Goal: Navigation & Orientation: Find specific page/section

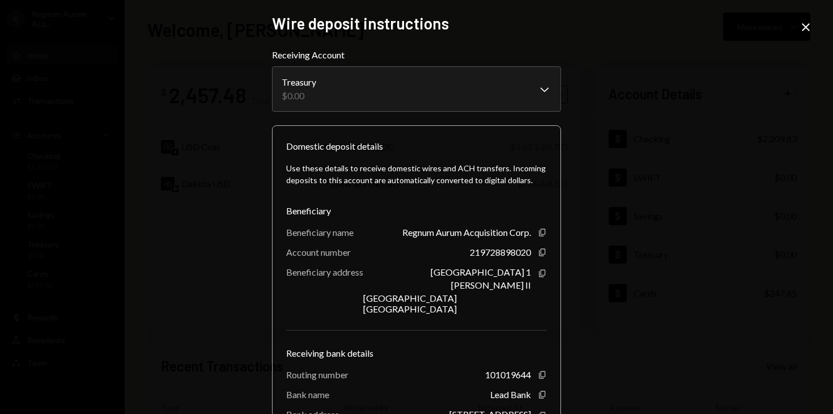
scroll to position [103, 0]
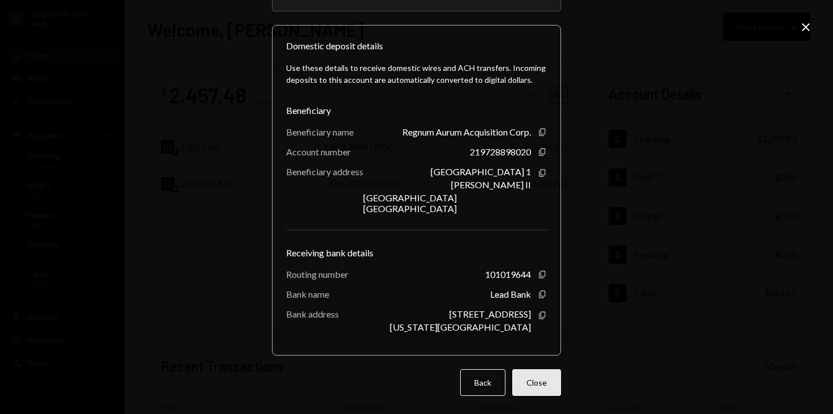
click at [525, 389] on button "Close" at bounding box center [536, 382] width 49 height 27
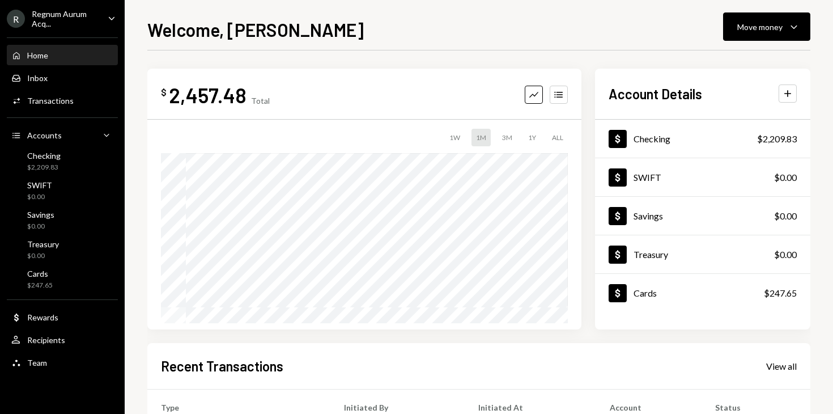
click at [44, 57] on div "Home" at bounding box center [37, 55] width 21 height 10
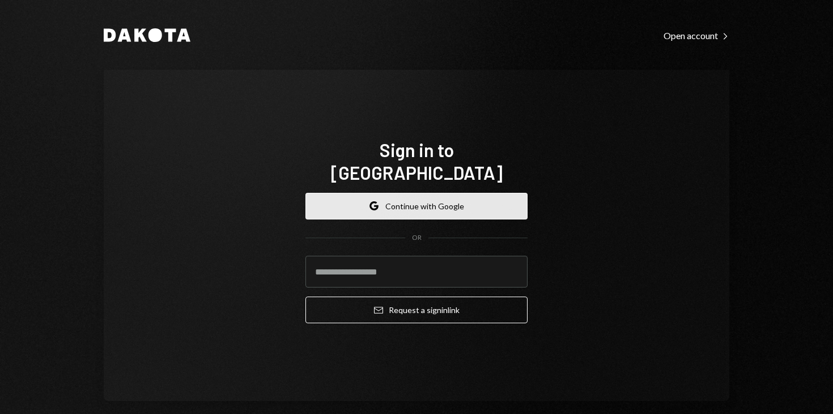
click at [406, 193] on button "Google Continue with Google" at bounding box center [416, 206] width 222 height 27
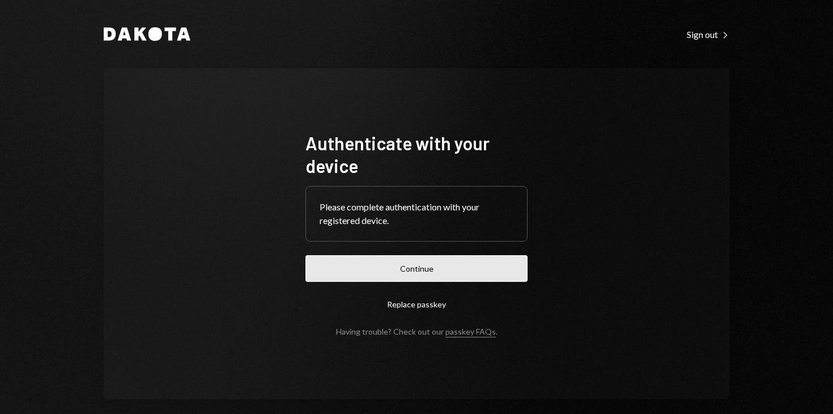
click at [411, 264] on button "Continue" at bounding box center [416, 268] width 222 height 27
